Goal: Task Accomplishment & Management: Manage account settings

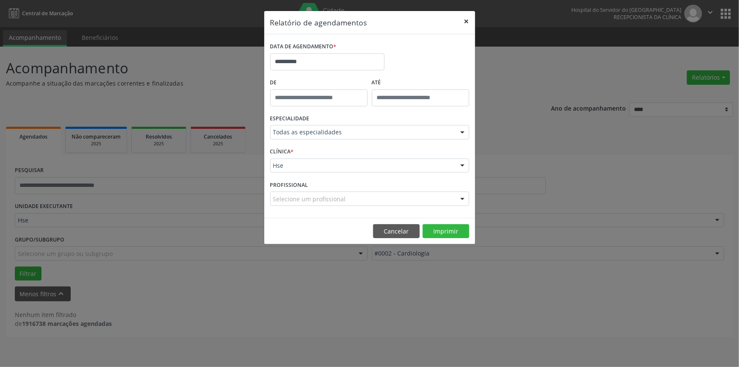
click at [466, 19] on button "×" at bounding box center [466, 21] width 17 height 21
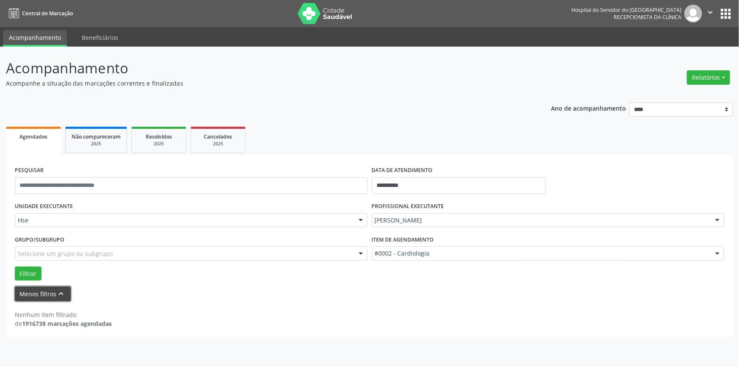
click at [52, 292] on button "Menos filtros keyboard_arrow_up" at bounding box center [43, 293] width 56 height 15
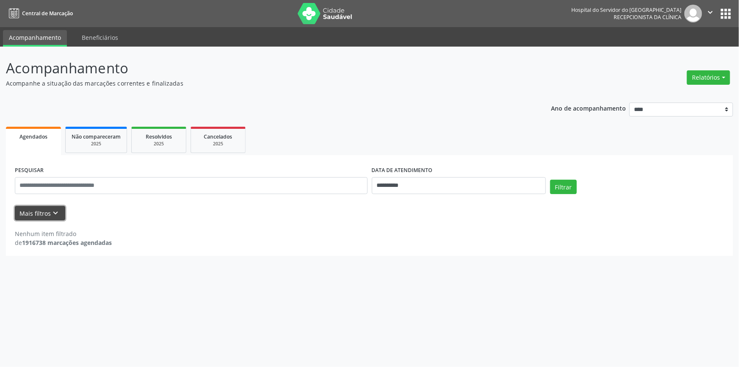
click at [51, 208] on icon "keyboard_arrow_down" at bounding box center [55, 212] width 9 height 9
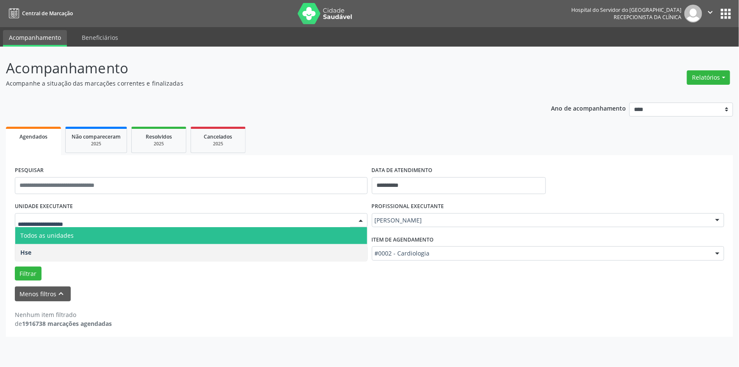
click at [364, 220] on div at bounding box center [360, 220] width 13 height 14
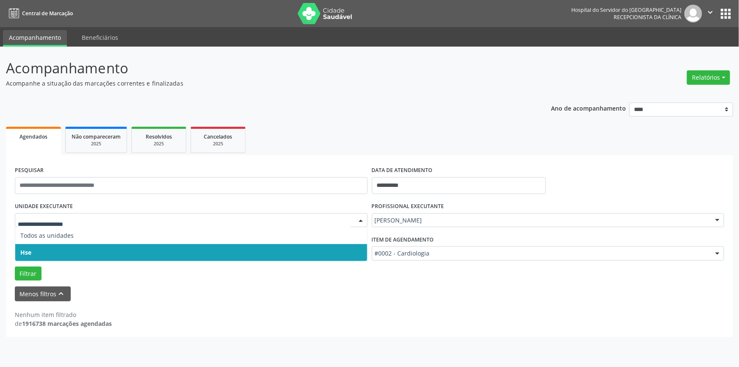
click at [331, 249] on span "Hse" at bounding box center [191, 252] width 352 height 17
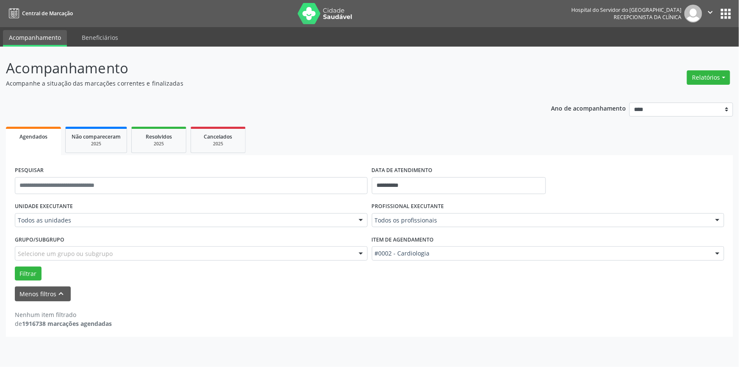
drag, startPoint x: 738, startPoint y: 110, endPoint x: 727, endPoint y: 96, distance: 17.7
click at [727, 96] on div "**********" at bounding box center [369, 207] width 739 height 320
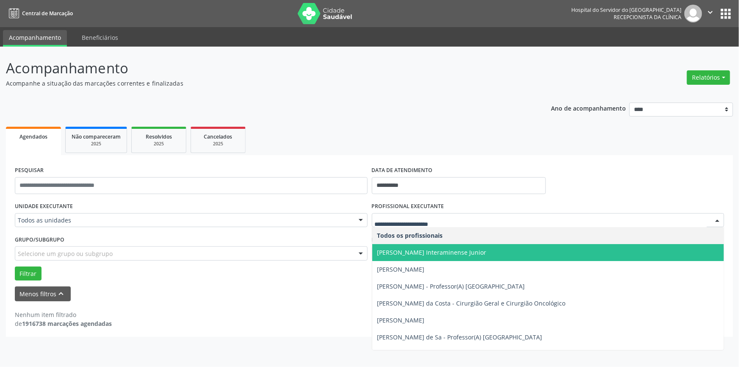
click at [717, 217] on div at bounding box center [717, 220] width 13 height 14
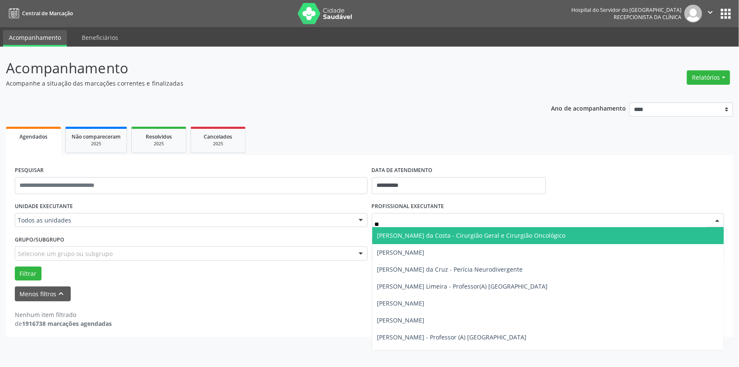
type input "***"
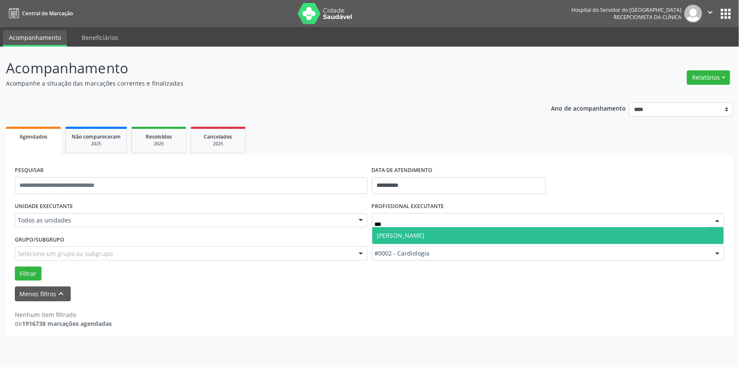
click at [495, 234] on span "[PERSON_NAME]" at bounding box center [548, 235] width 352 height 17
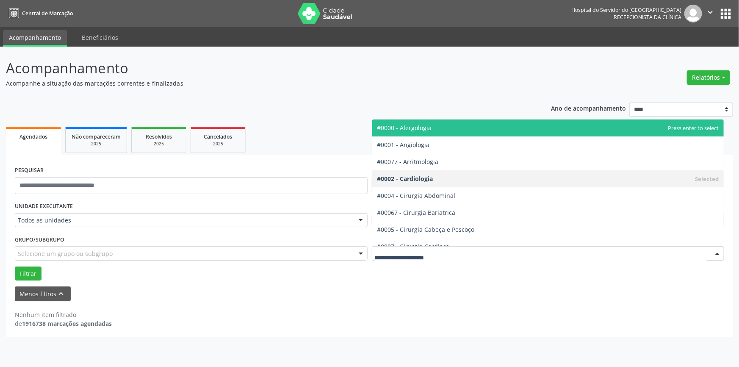
click at [719, 252] on div at bounding box center [717, 253] width 13 height 14
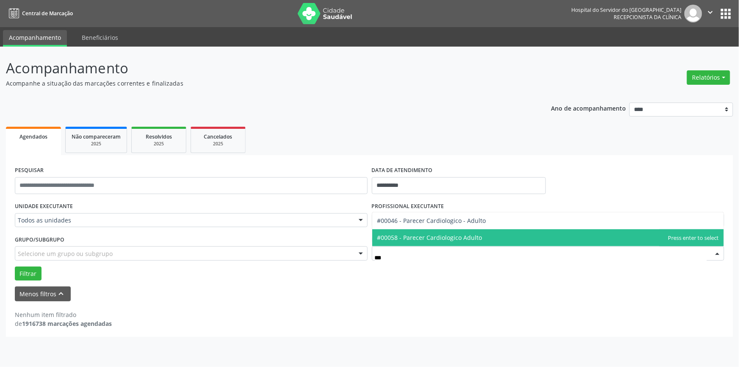
type input "****"
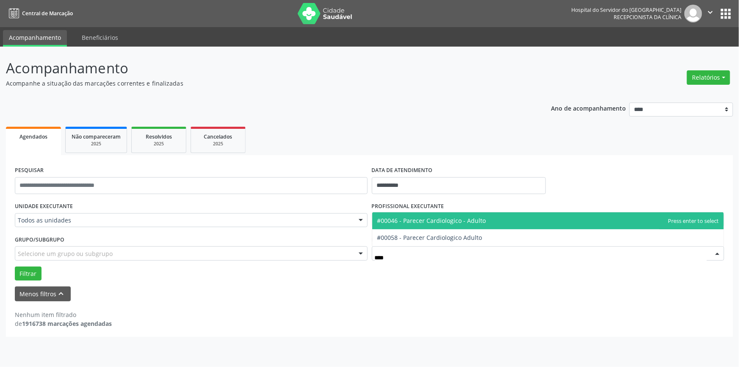
click at [489, 220] on span "#00046 - Parecer Cardiologico - Adulto" at bounding box center [548, 220] width 352 height 17
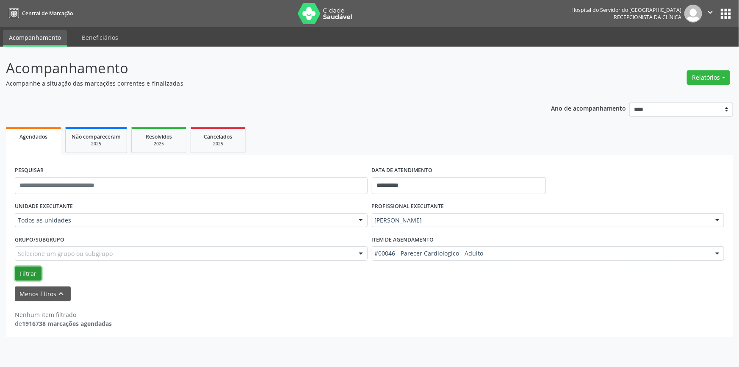
click at [30, 273] on button "Filtrar" at bounding box center [28, 273] width 27 height 14
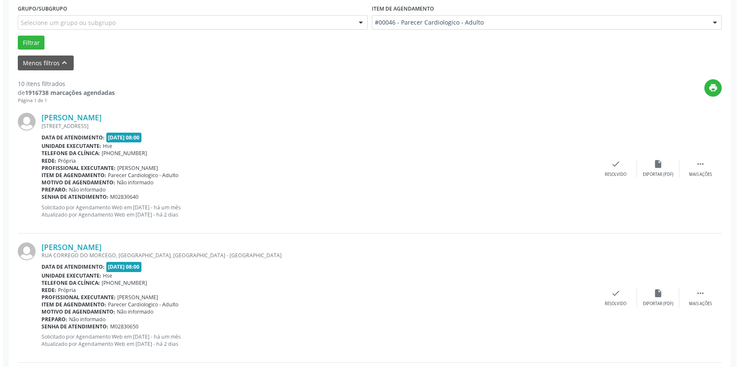
scroll to position [216, 0]
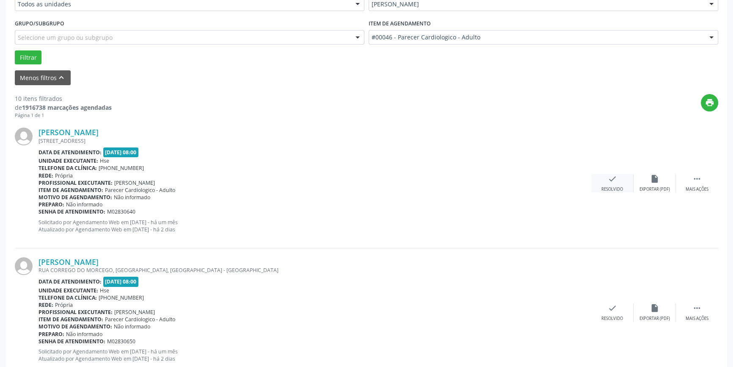
click at [614, 185] on div "check Resolvido" at bounding box center [613, 183] width 42 height 18
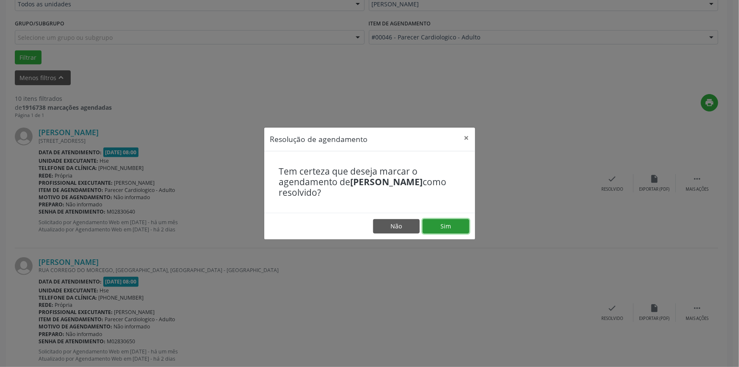
click at [450, 220] on button "Sim" at bounding box center [446, 226] width 47 height 14
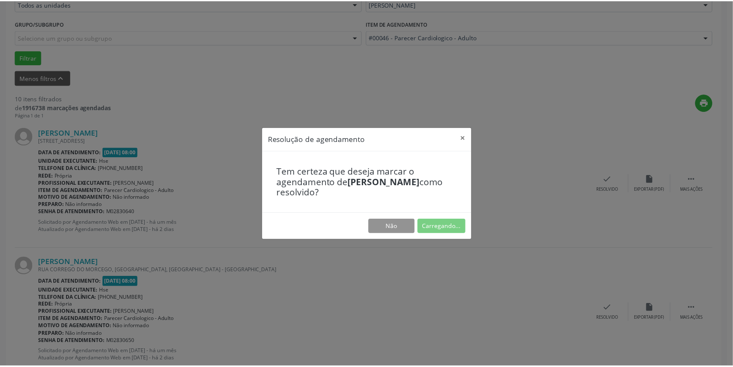
scroll to position [0, 0]
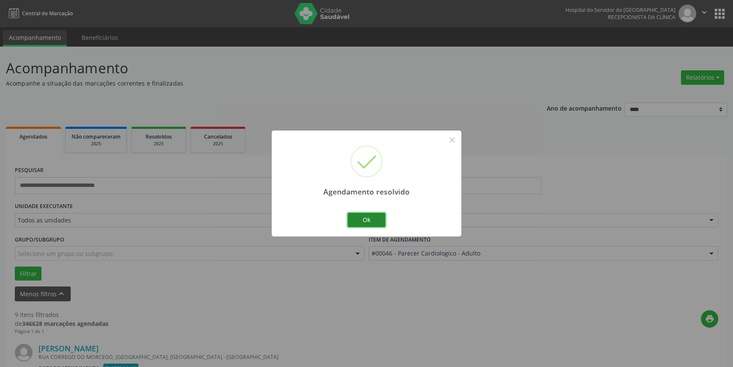
click at [377, 219] on button "Ok" at bounding box center [367, 220] width 38 height 14
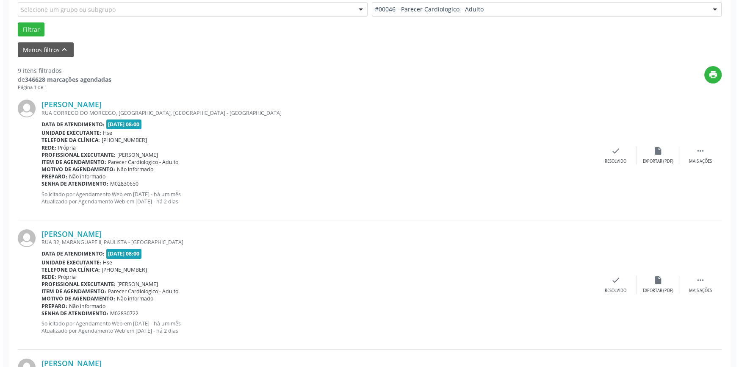
scroll to position [250, 0]
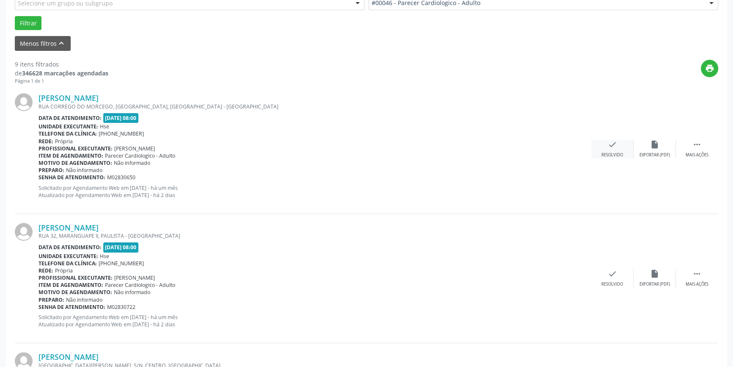
click at [612, 144] on icon "check" at bounding box center [612, 144] width 9 height 9
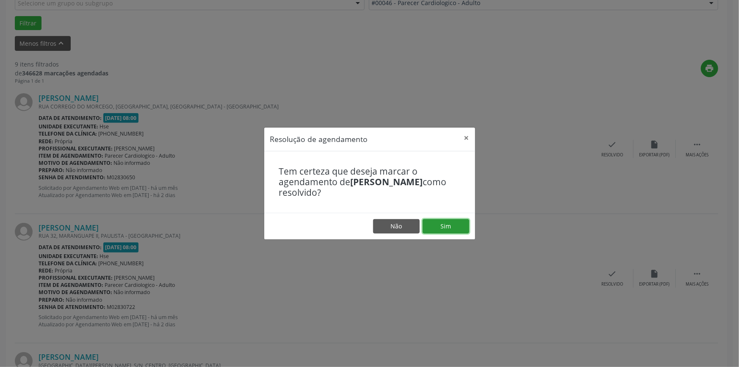
click at [447, 226] on button "Sim" at bounding box center [446, 226] width 47 height 14
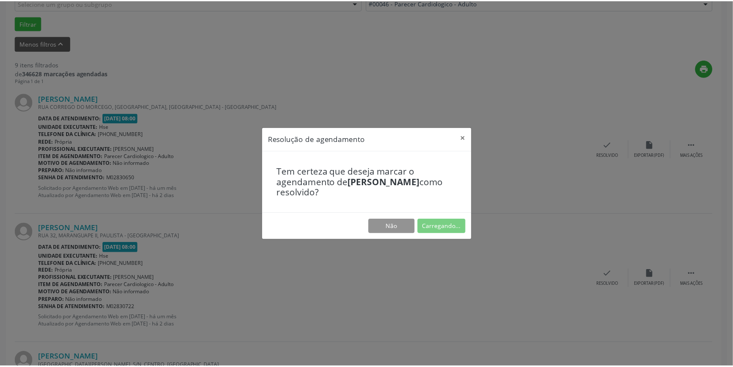
scroll to position [0, 0]
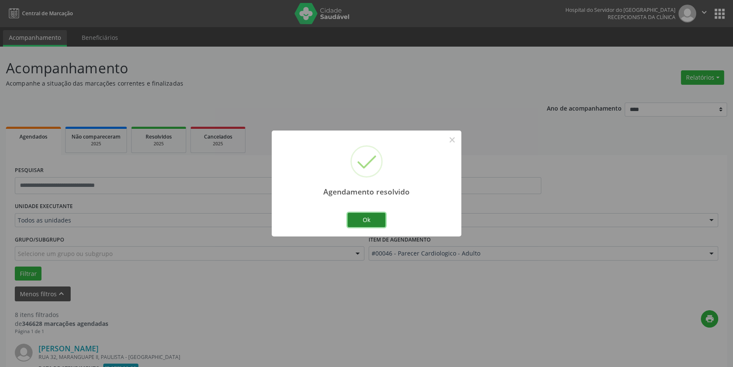
click at [373, 215] on button "Ok" at bounding box center [367, 220] width 38 height 14
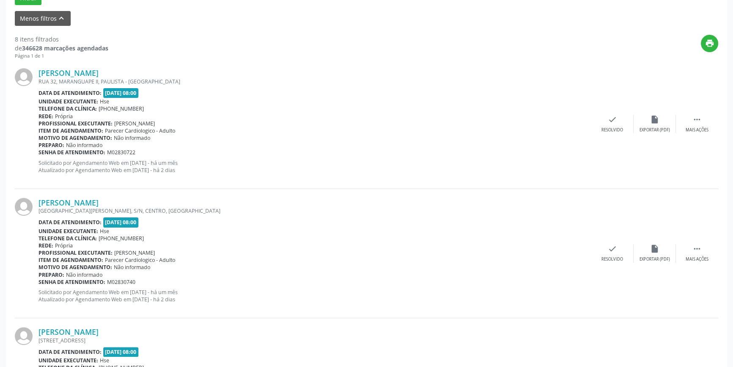
scroll to position [293, 0]
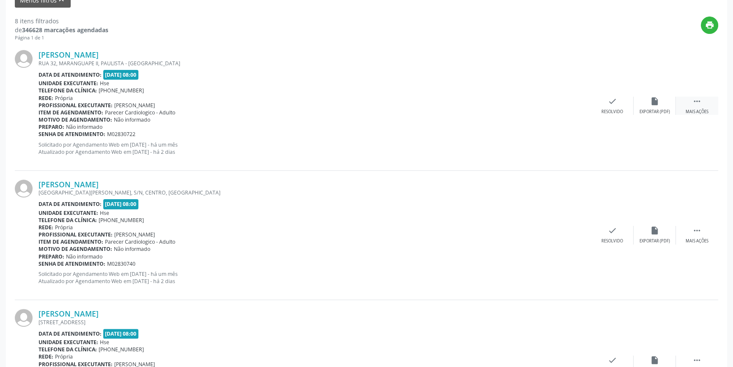
click at [699, 103] on icon "" at bounding box center [697, 101] width 9 height 9
click at [651, 100] on icon "alarm_off" at bounding box center [654, 101] width 9 height 9
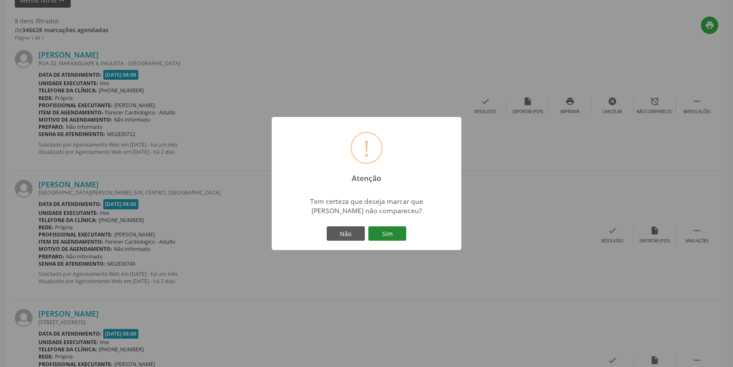
click at [387, 233] on button "Sim" at bounding box center [387, 233] width 38 height 14
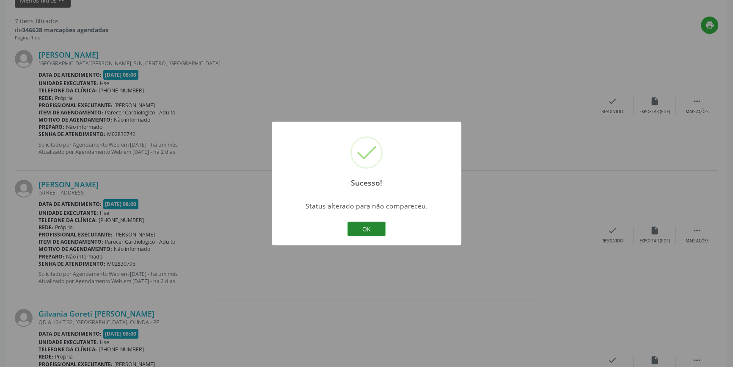
click at [379, 232] on button "OK" at bounding box center [367, 228] width 38 height 14
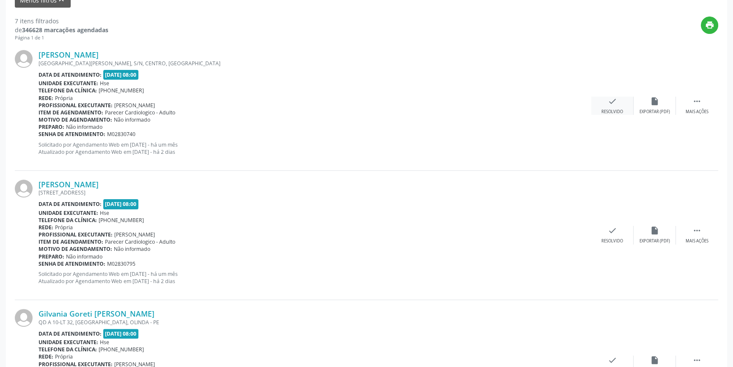
click at [617, 97] on icon "check" at bounding box center [612, 101] width 9 height 9
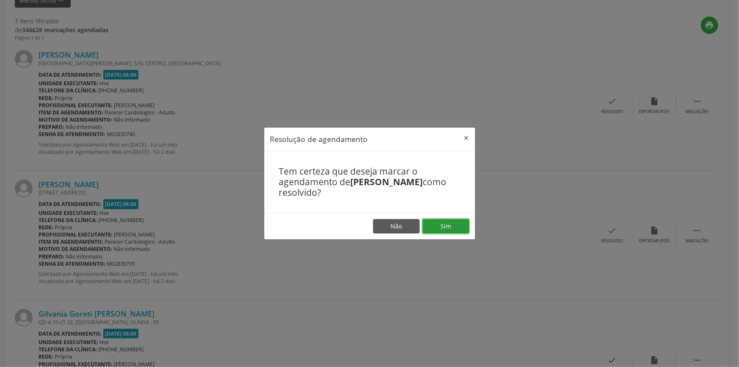
click at [454, 223] on button "Sim" at bounding box center [446, 226] width 47 height 14
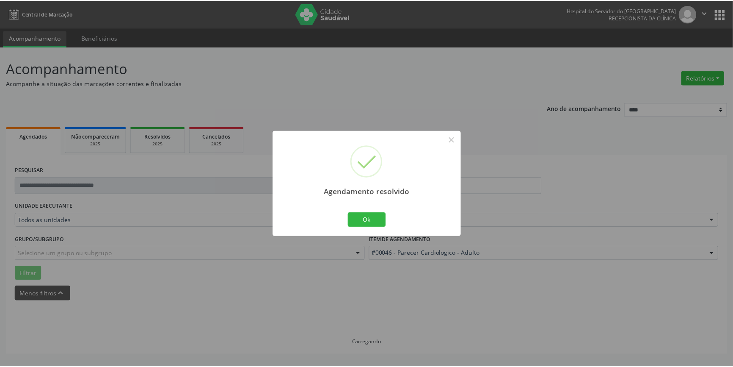
scroll to position [0, 0]
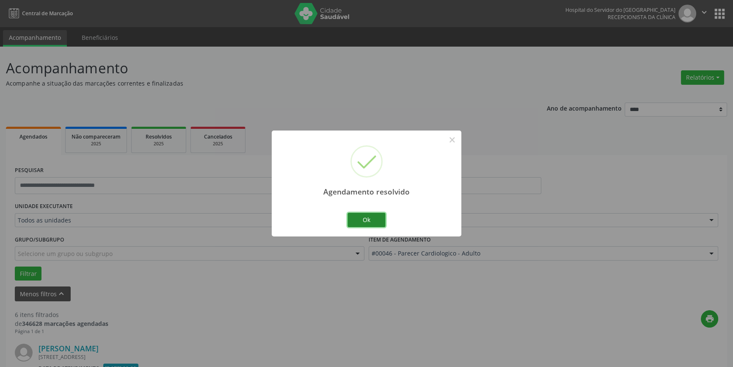
click at [369, 216] on button "Ok" at bounding box center [367, 220] width 38 height 14
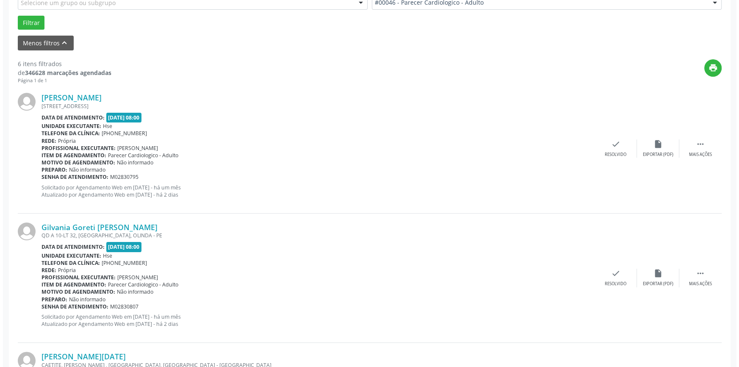
scroll to position [254, 0]
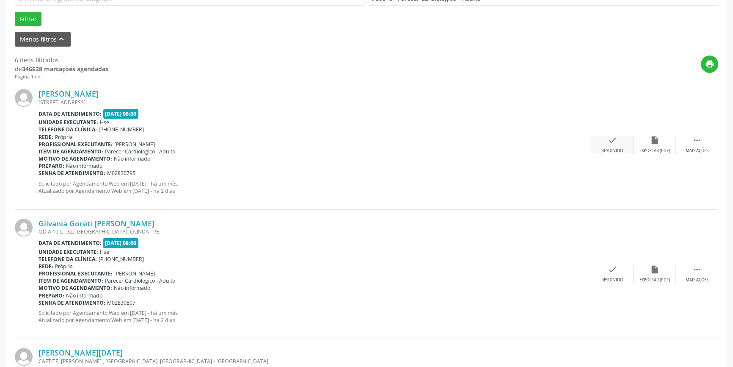
click at [620, 141] on div "check Resolvido" at bounding box center [613, 144] width 42 height 18
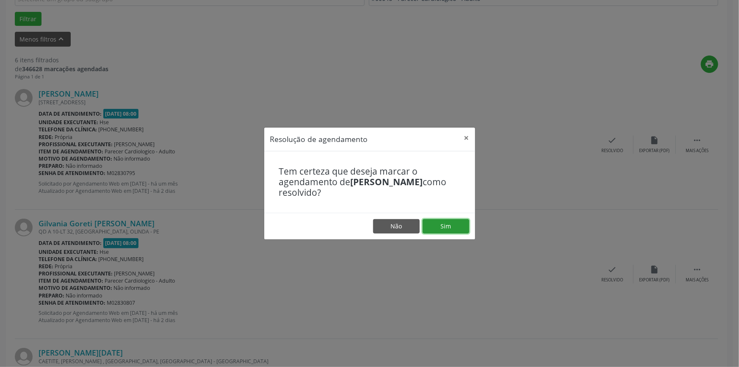
click at [448, 225] on button "Sim" at bounding box center [446, 226] width 47 height 14
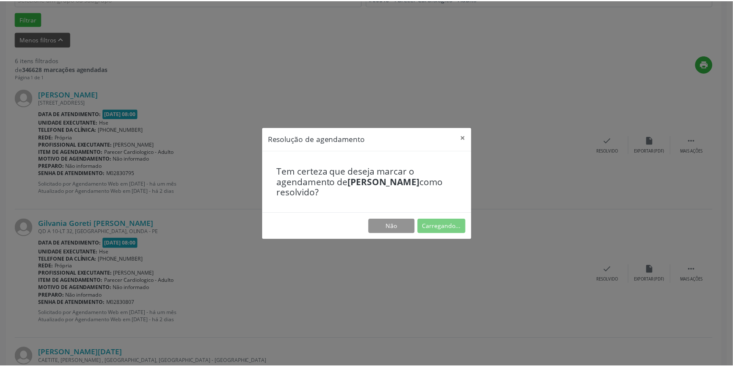
scroll to position [0, 0]
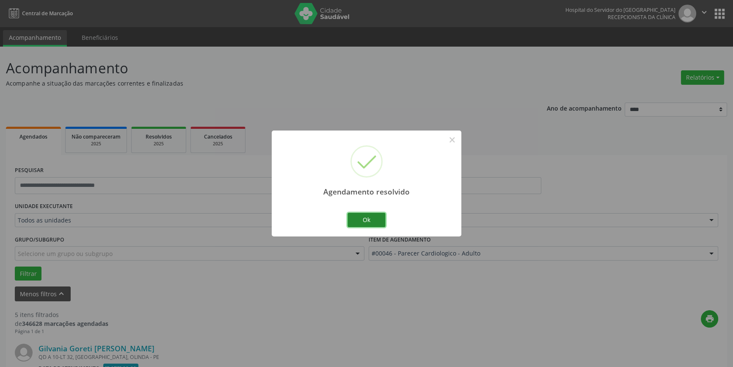
click at [368, 217] on button "Ok" at bounding box center [367, 220] width 38 height 14
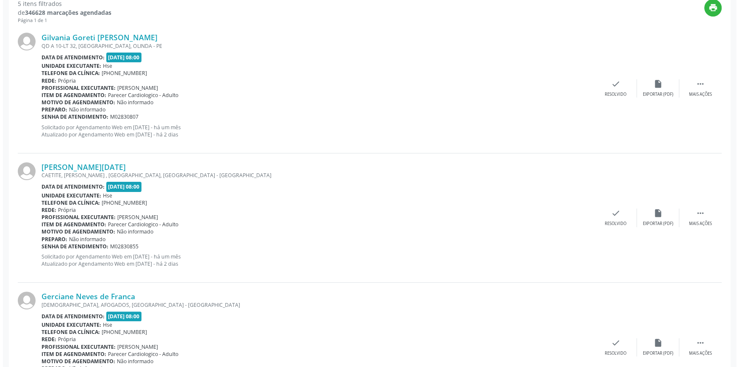
scroll to position [313, 0]
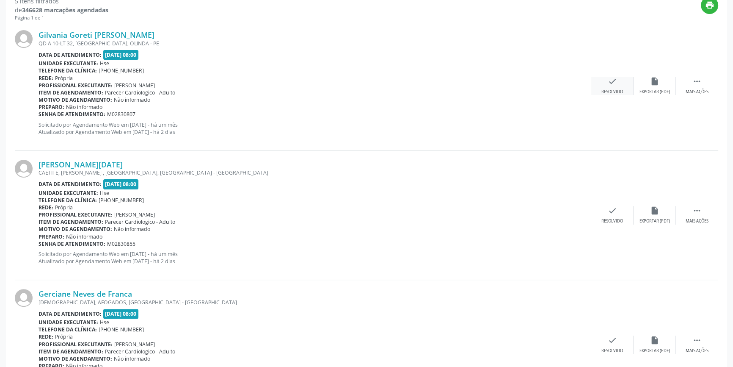
click at [621, 79] on div "check Resolvido" at bounding box center [613, 86] width 42 height 18
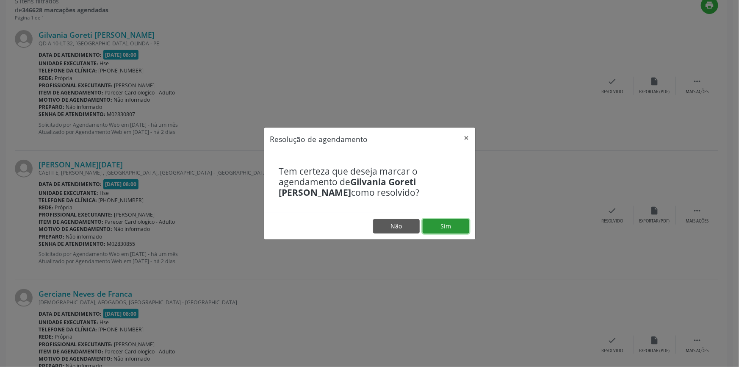
click at [452, 226] on button "Sim" at bounding box center [446, 226] width 47 height 14
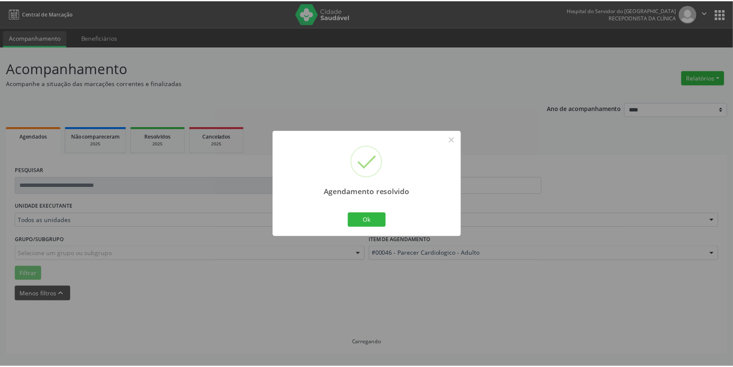
scroll to position [0, 0]
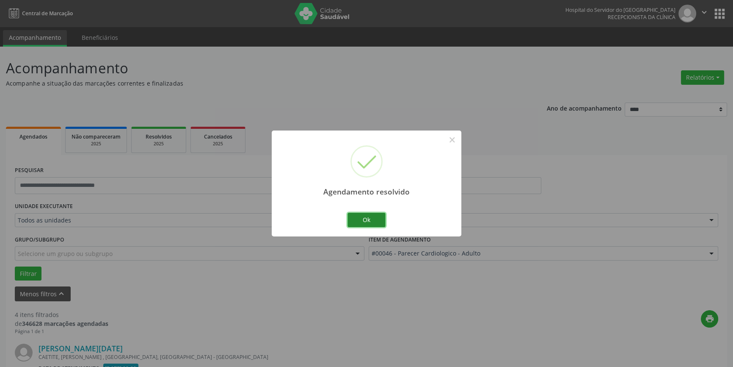
click at [372, 216] on button "Ok" at bounding box center [367, 220] width 38 height 14
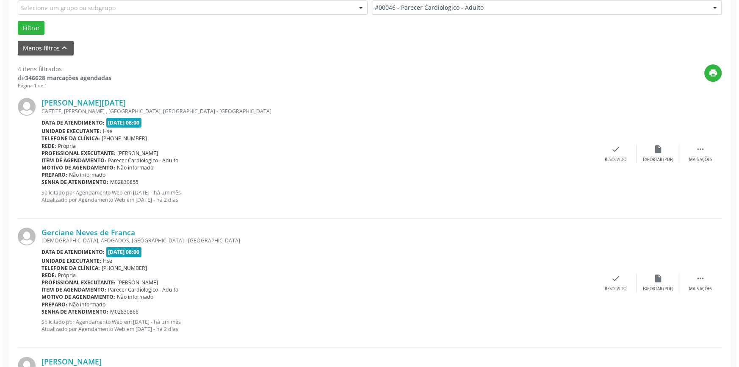
scroll to position [256, 0]
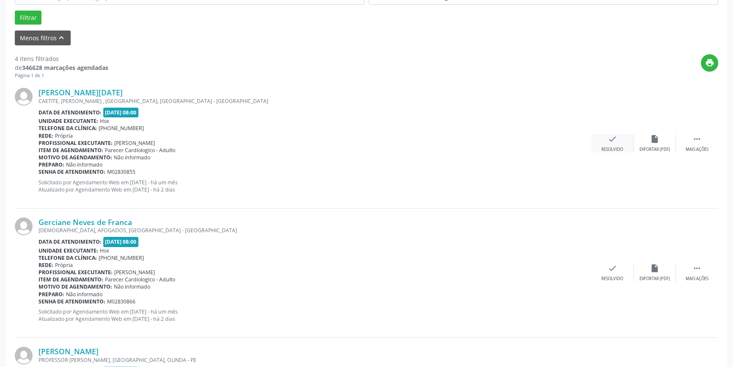
click at [622, 138] on div "check Resolvido" at bounding box center [613, 143] width 42 height 18
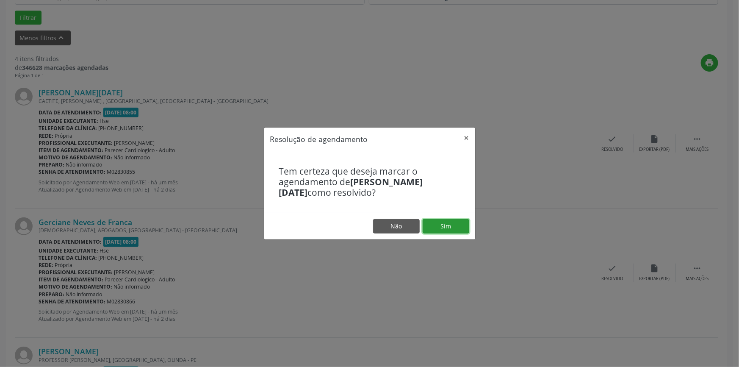
click at [451, 221] on button "Sim" at bounding box center [446, 226] width 47 height 14
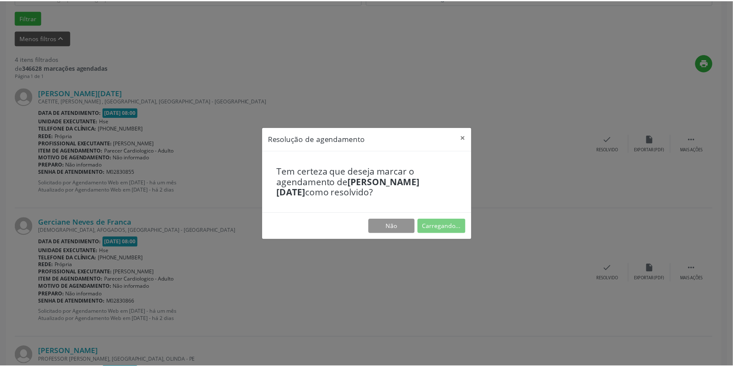
scroll to position [0, 0]
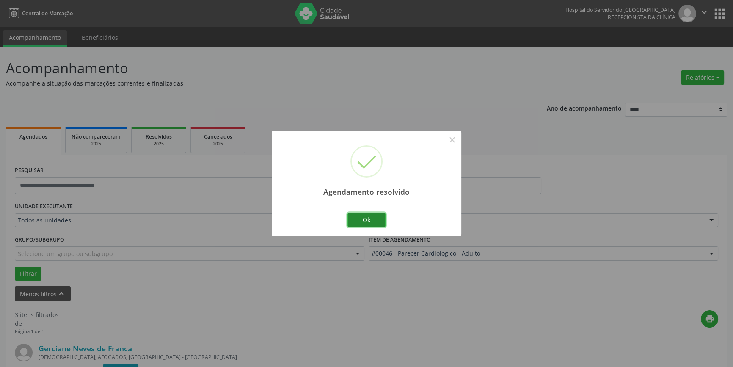
click at [368, 216] on button "Ok" at bounding box center [367, 220] width 38 height 14
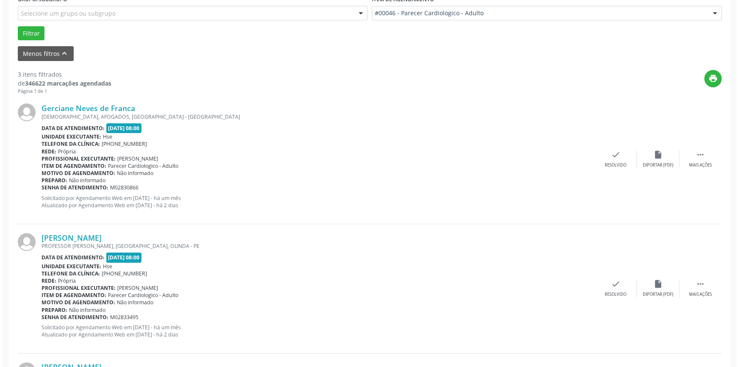
scroll to position [246, 0]
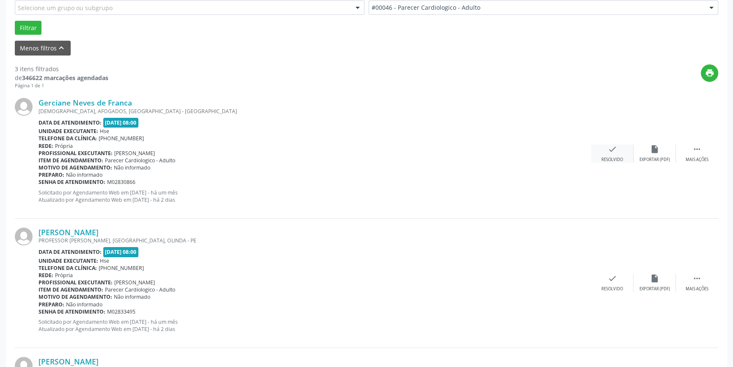
click at [611, 155] on div "check Resolvido" at bounding box center [613, 153] width 42 height 18
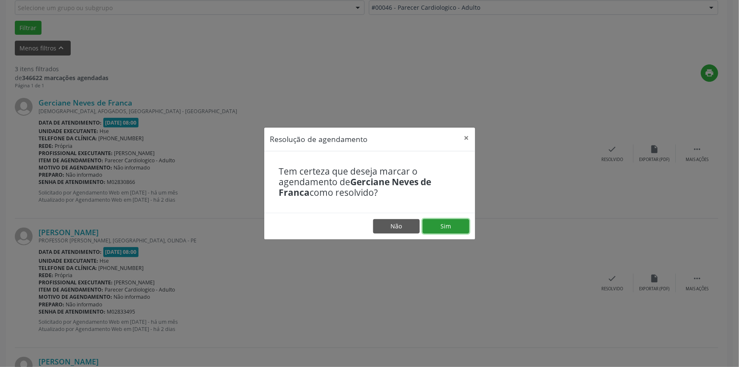
click at [450, 228] on button "Sim" at bounding box center [446, 226] width 47 height 14
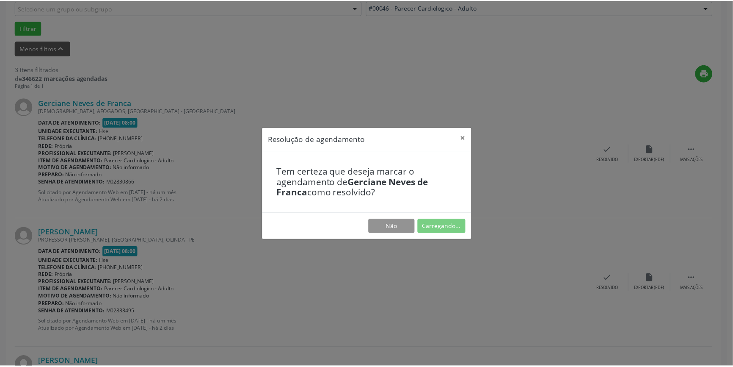
scroll to position [0, 0]
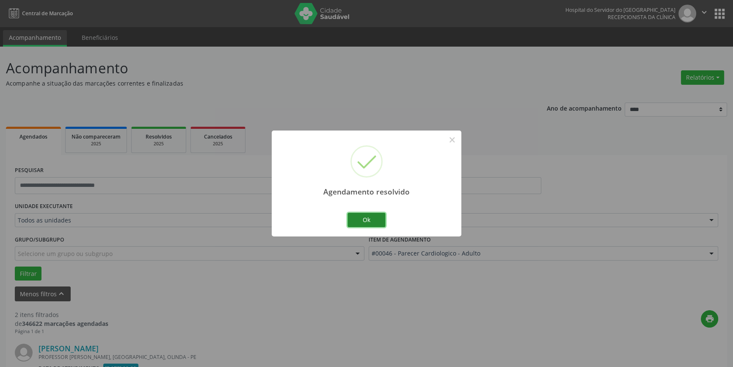
click at [369, 220] on button "Ok" at bounding box center [367, 220] width 38 height 14
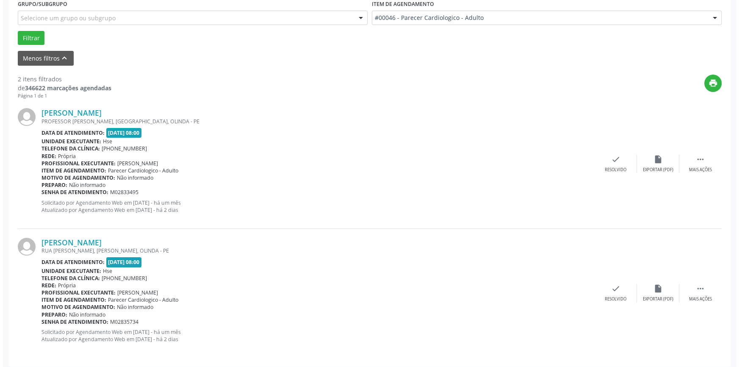
scroll to position [240, 0]
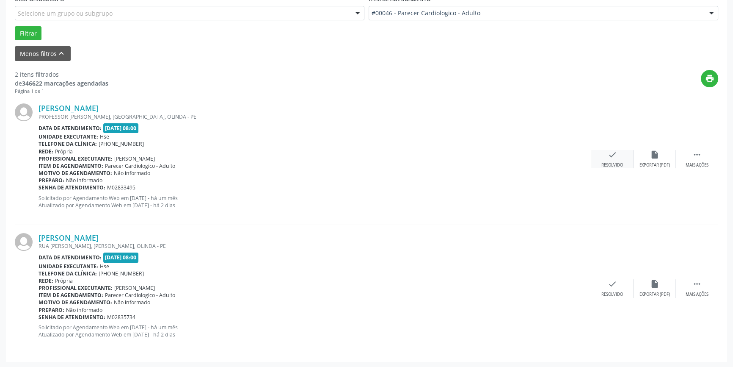
click at [616, 156] on icon "check" at bounding box center [612, 154] width 9 height 9
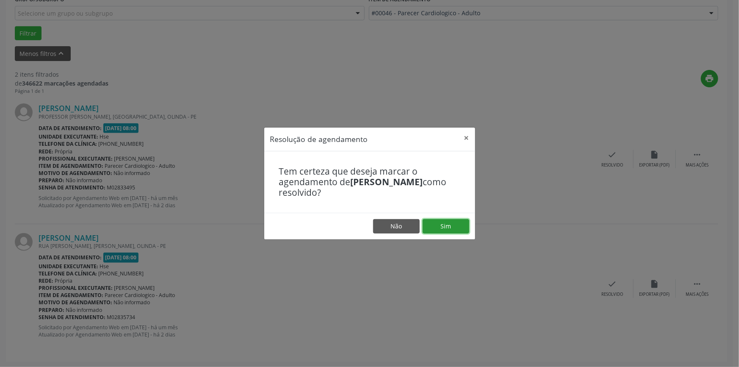
click at [458, 224] on button "Sim" at bounding box center [446, 226] width 47 height 14
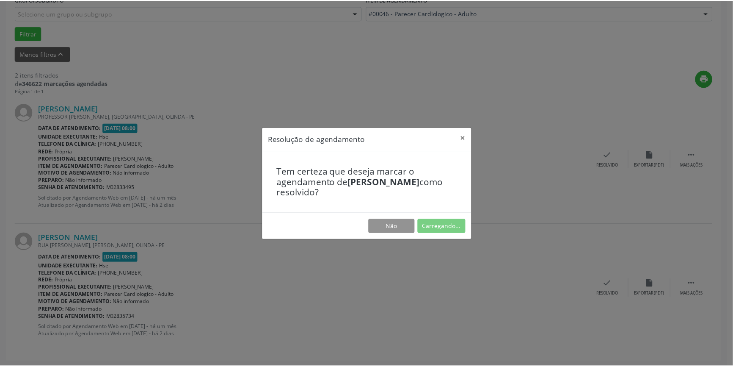
scroll to position [0, 0]
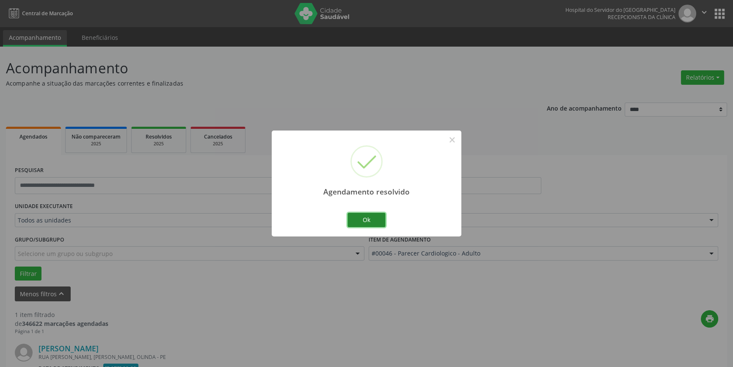
click at [370, 216] on button "Ok" at bounding box center [367, 220] width 38 height 14
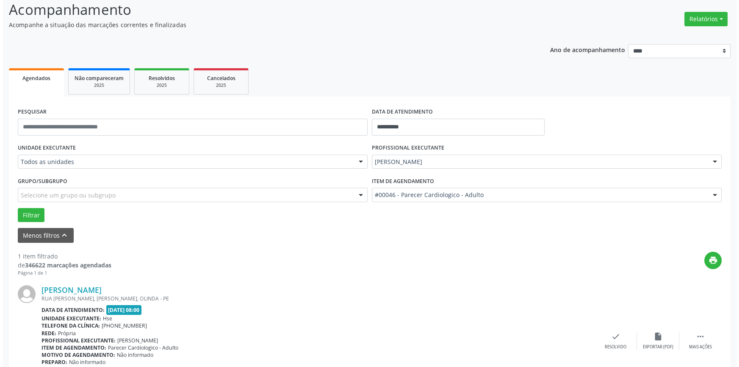
scroll to position [111, 0]
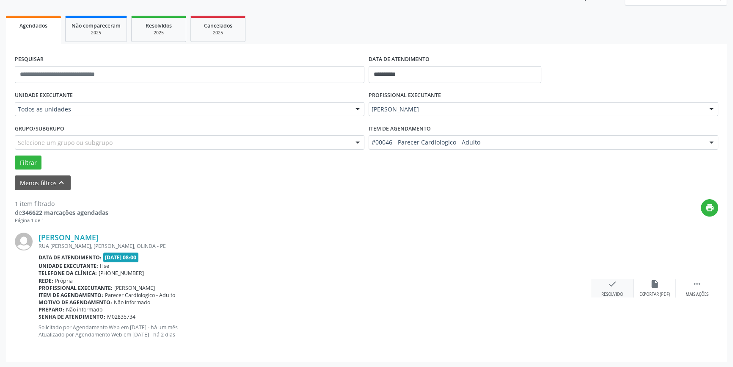
click at [618, 291] on div "Resolvido" at bounding box center [613, 294] width 22 height 6
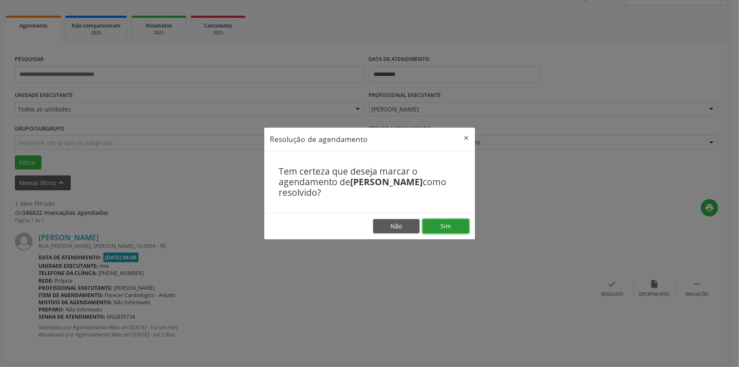
click at [457, 224] on button "Sim" at bounding box center [446, 226] width 47 height 14
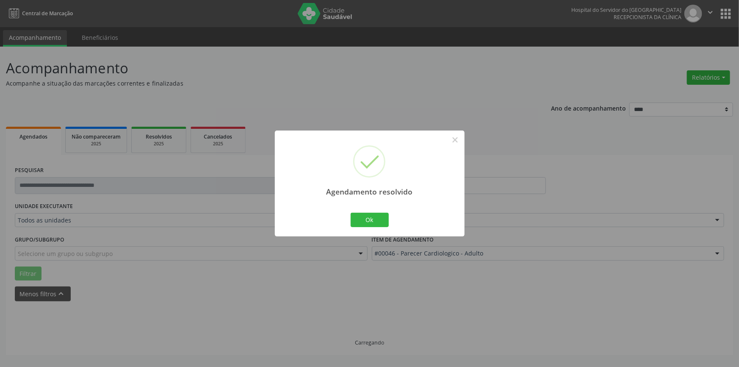
scroll to position [0, 0]
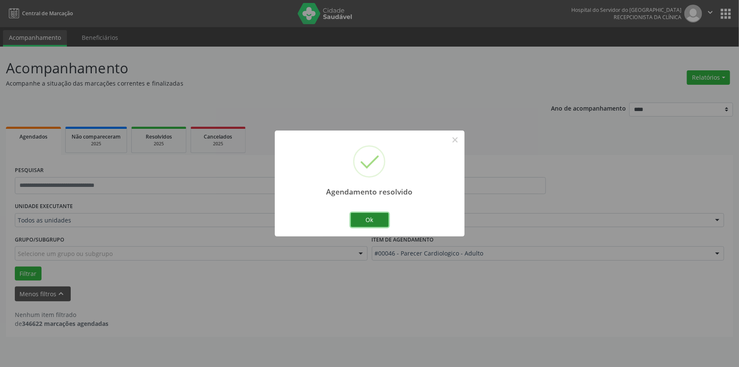
click at [374, 219] on button "Ok" at bounding box center [370, 220] width 38 height 14
